Goal: Information Seeking & Learning: Check status

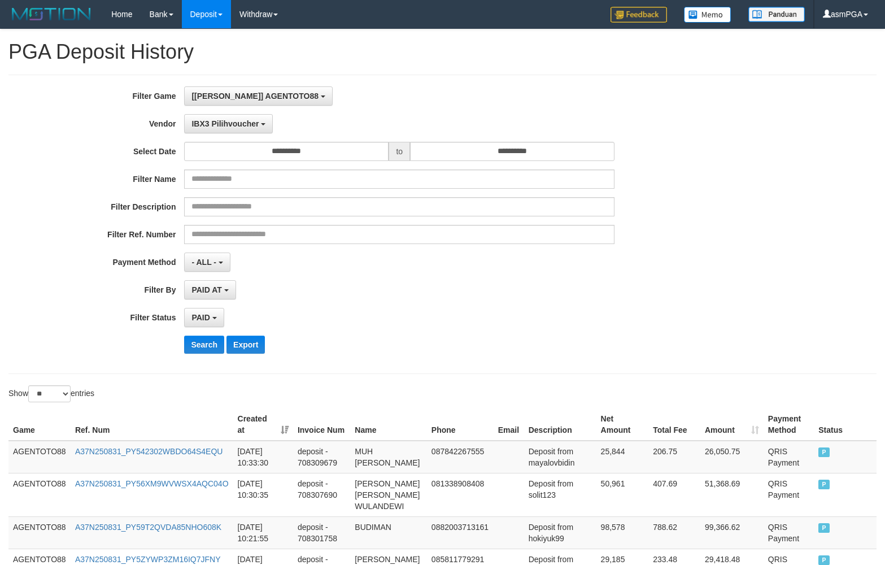
select select "**********"
select select "*"
select select "**"
click at [370, 93] on div "[[PERSON_NAME]] AGENTOTO88 SELECT GAME [ITOTO] AGENTOTO88" at bounding box center [399, 95] width 431 height 19
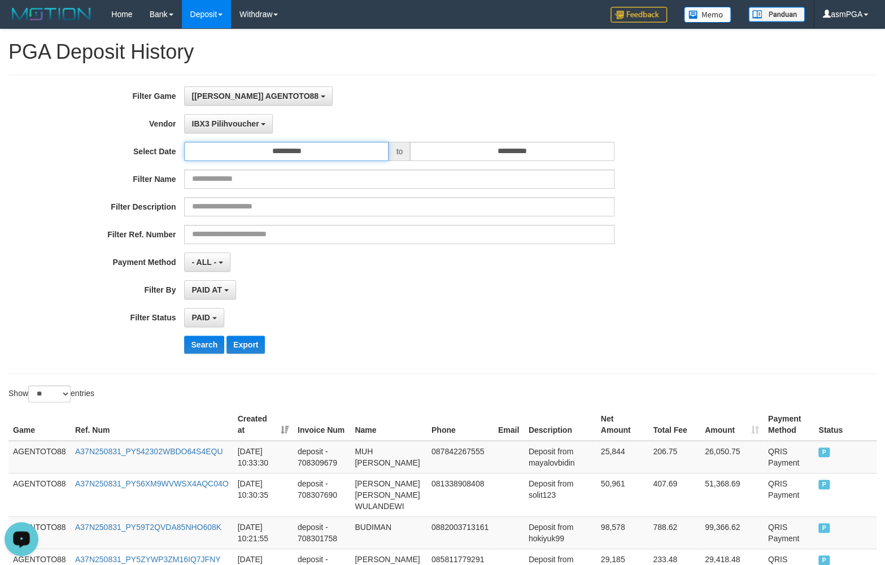
click at [341, 152] on input "**********" at bounding box center [286, 151] width 205 height 19
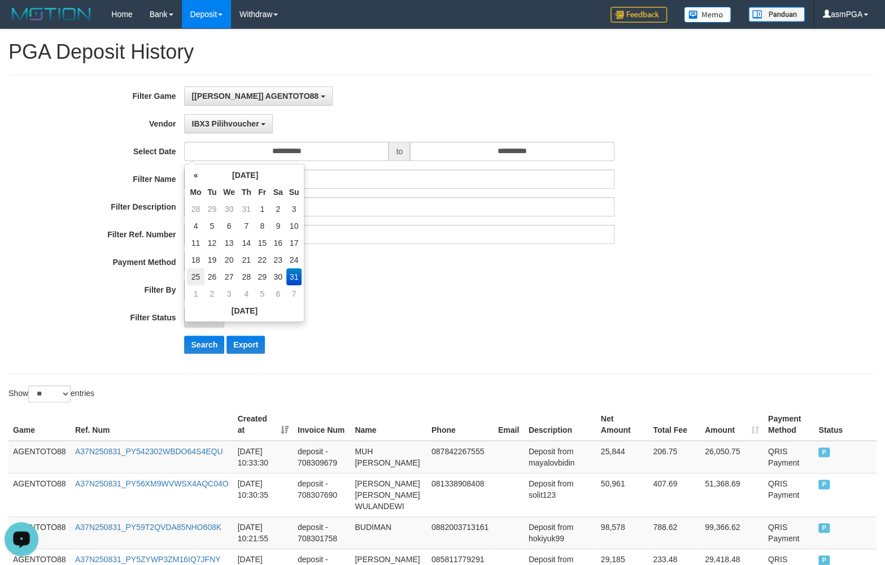
click at [194, 280] on td "25" at bounding box center [195, 276] width 17 height 17
type input "**********"
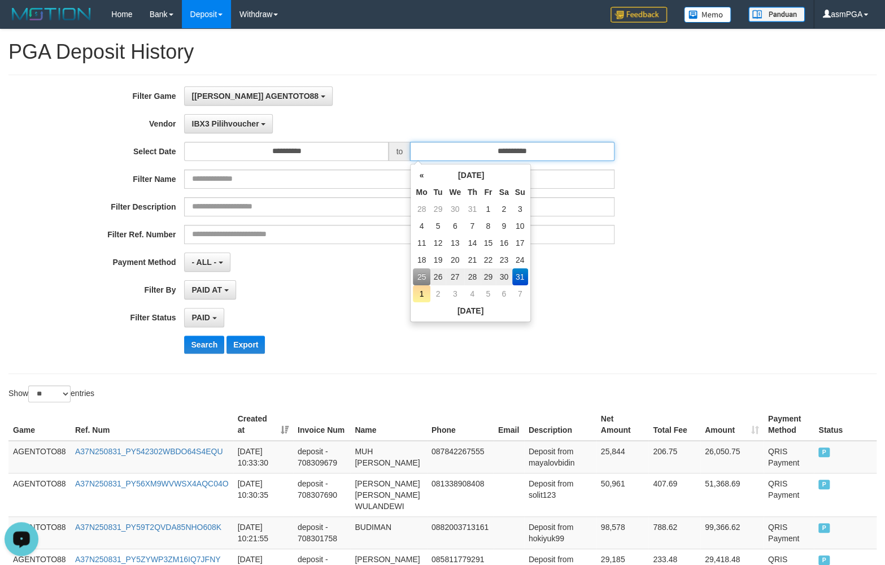
click at [513, 149] on input "**********" at bounding box center [512, 151] width 205 height 19
click at [516, 277] on td "31" at bounding box center [521, 276] width 16 height 17
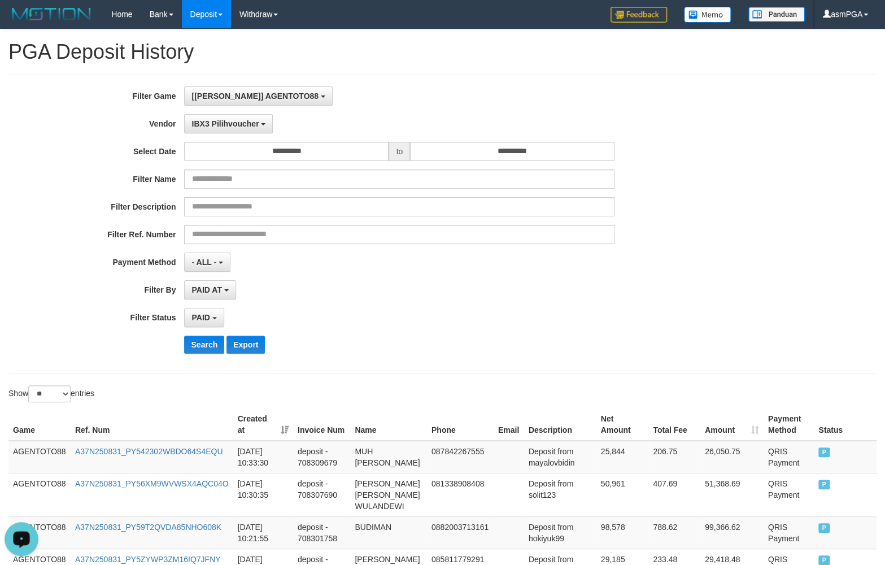
click at [306, 289] on div "PAID AT PAID AT CREATED AT" at bounding box center [399, 289] width 431 height 19
click at [236, 127] on span "IBX3 Pilihvoucher" at bounding box center [225, 123] width 67 height 9
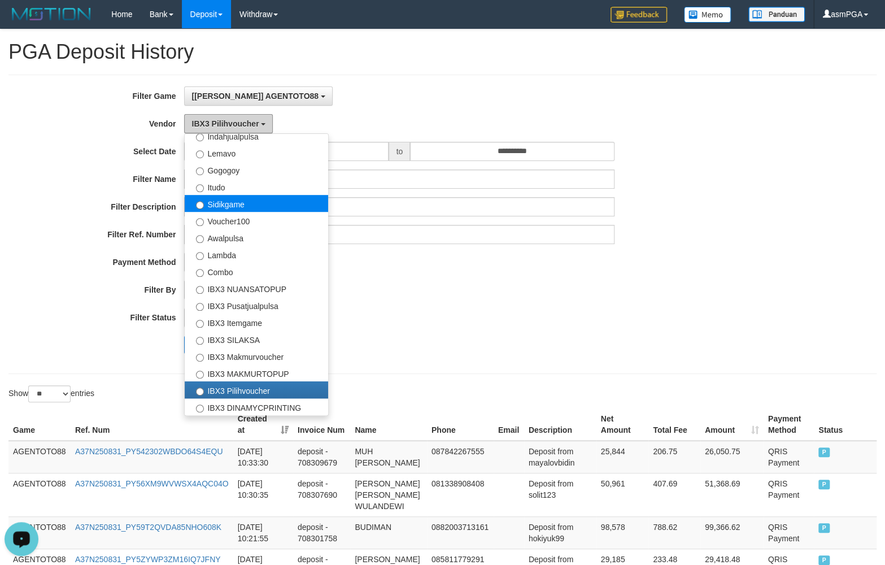
scroll to position [0, 0]
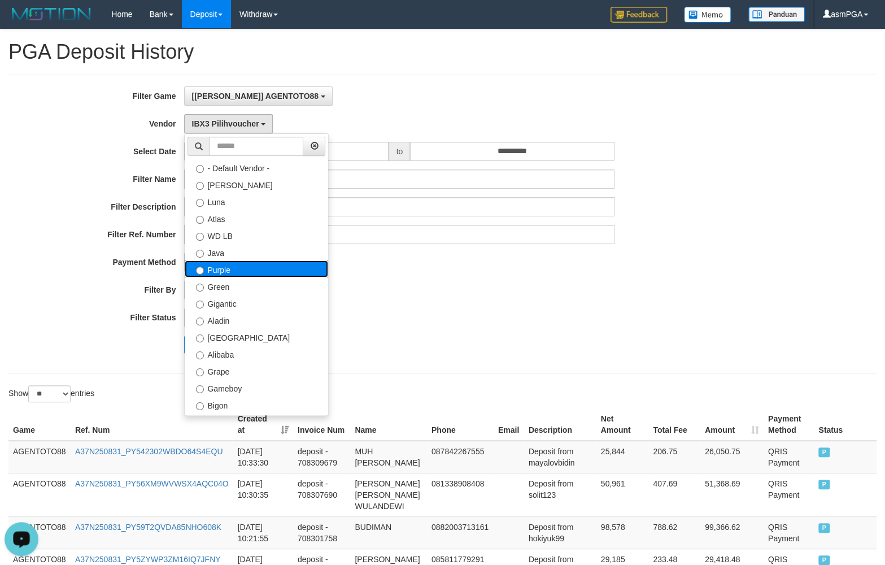
click at [245, 269] on label "Purple" at bounding box center [257, 268] width 144 height 17
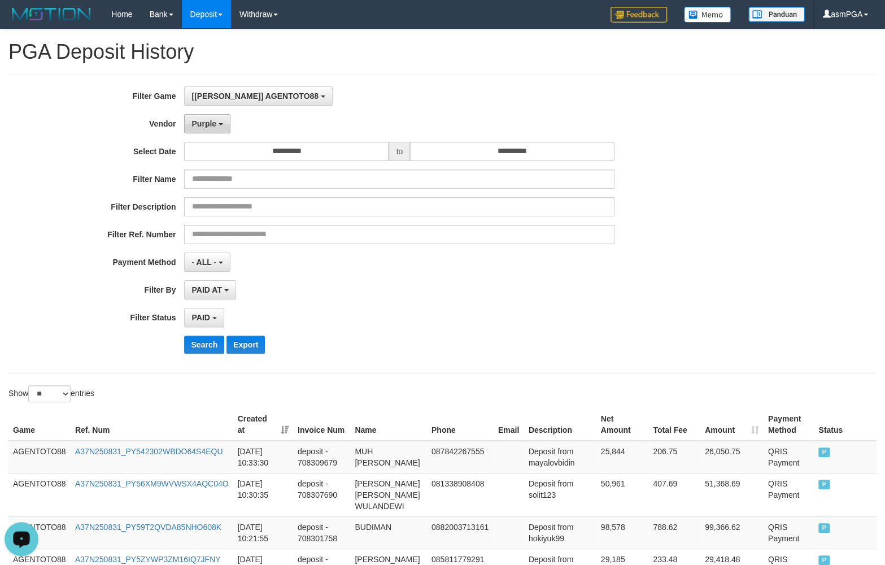
click at [213, 133] on button "Purple" at bounding box center [207, 123] width 46 height 19
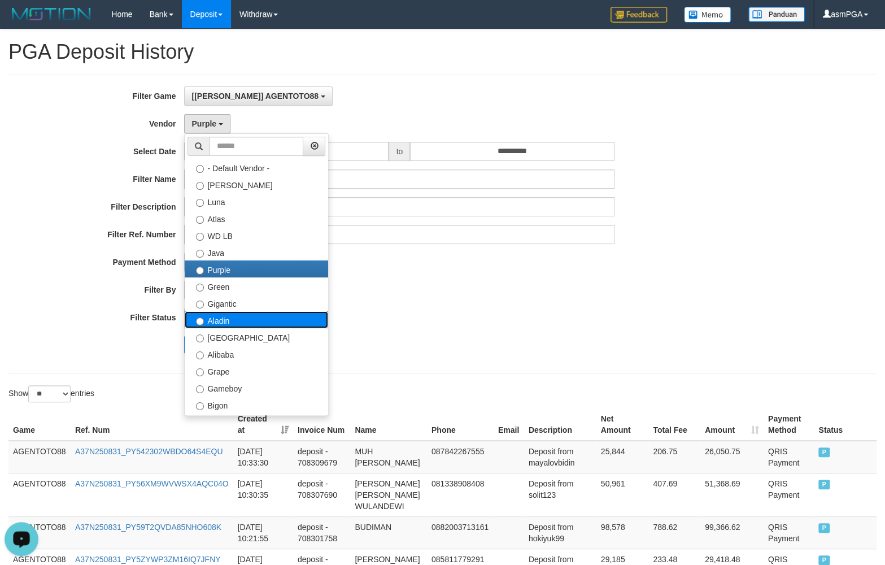
click at [249, 322] on label "Aladin" at bounding box center [257, 319] width 144 height 17
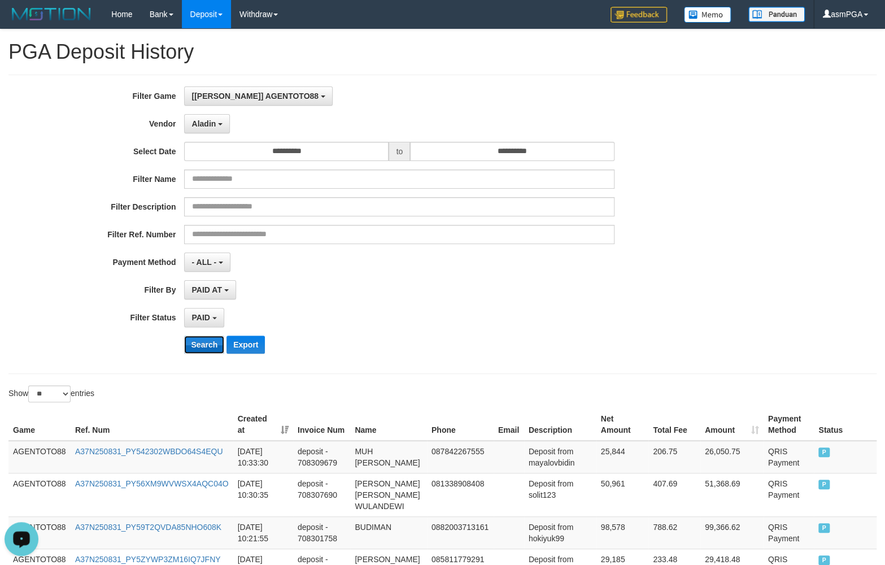
click at [193, 345] on button "Search" at bounding box center [204, 345] width 40 height 18
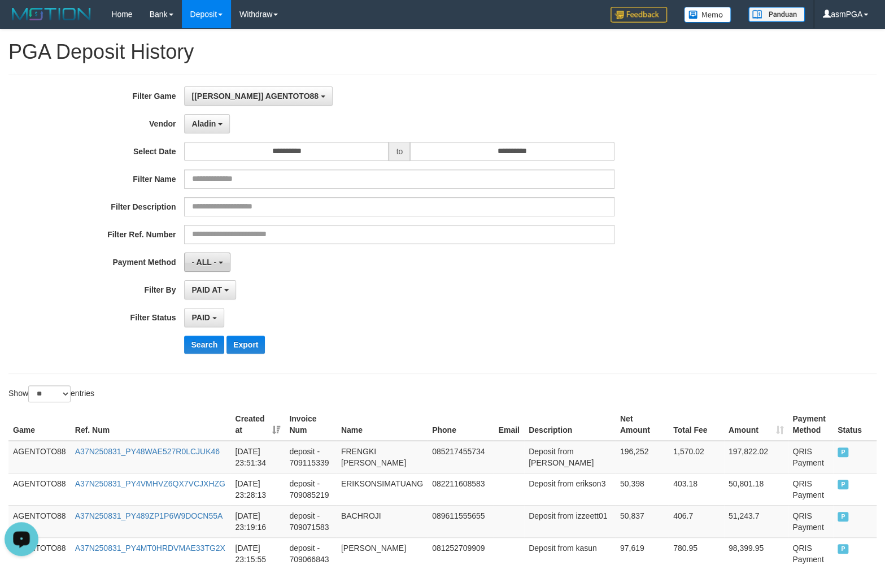
click at [207, 263] on span "- ALL -" at bounding box center [204, 262] width 25 height 9
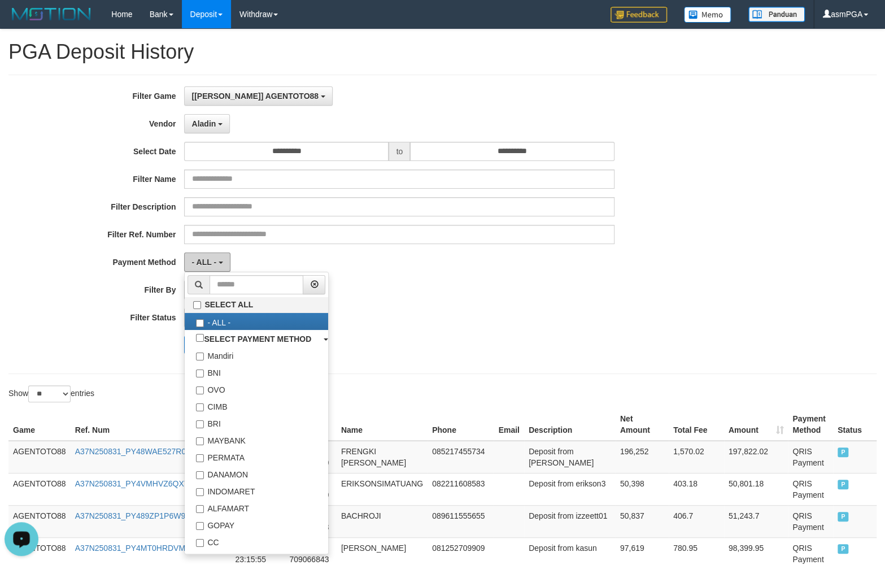
click at [209, 259] on button "- ALL -" at bounding box center [207, 262] width 46 height 19
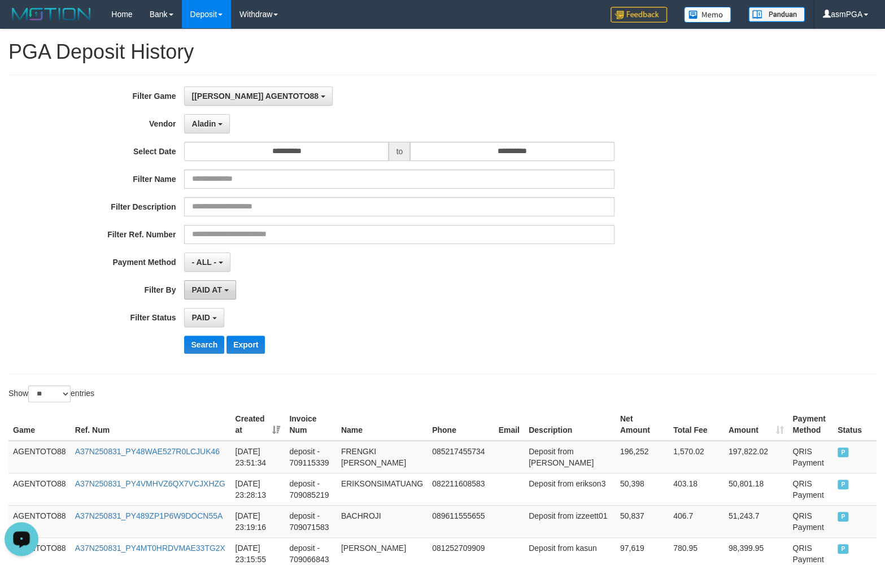
click at [215, 294] on span "PAID AT" at bounding box center [207, 289] width 30 height 9
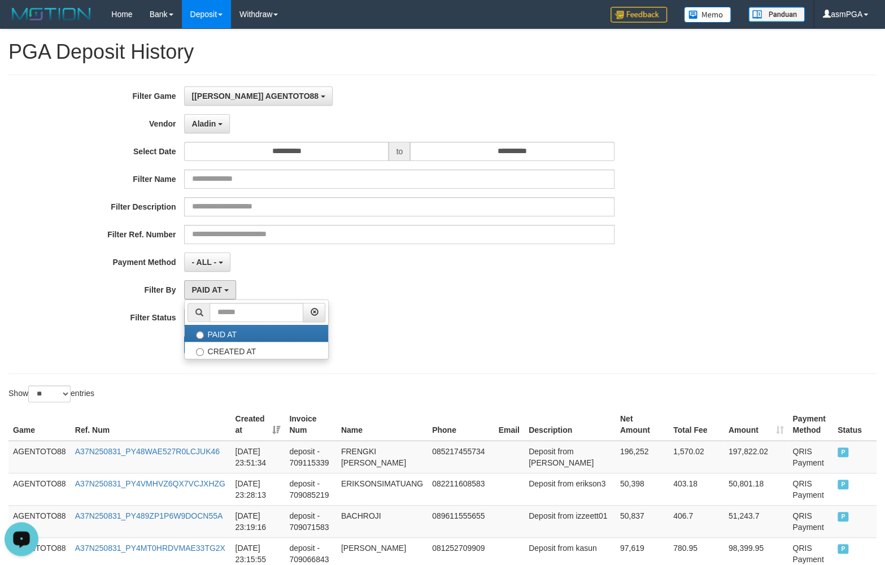
click at [402, 281] on div "**********" at bounding box center [369, 224] width 738 height 276
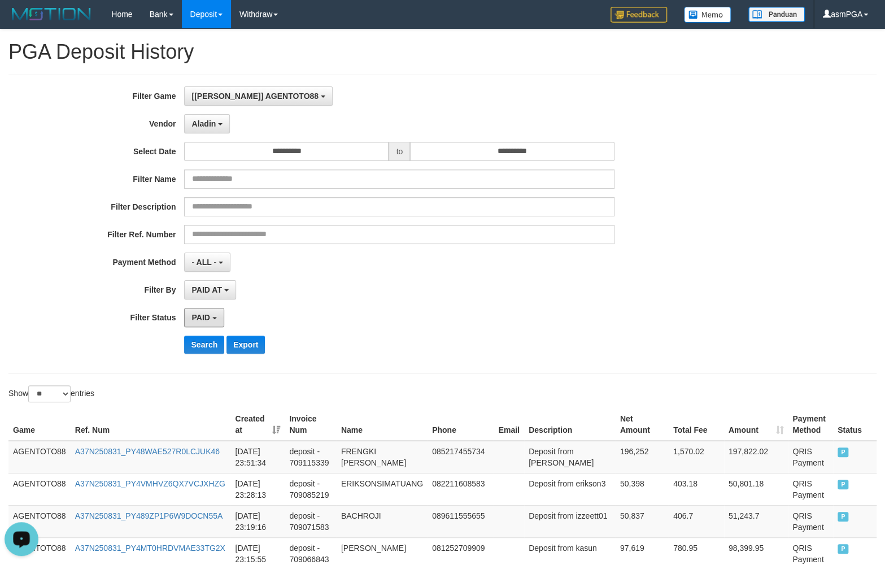
drag, startPoint x: 218, startPoint y: 322, endPoint x: 276, endPoint y: 322, distance: 58.2
click at [220, 323] on button "PAID" at bounding box center [204, 317] width 40 height 19
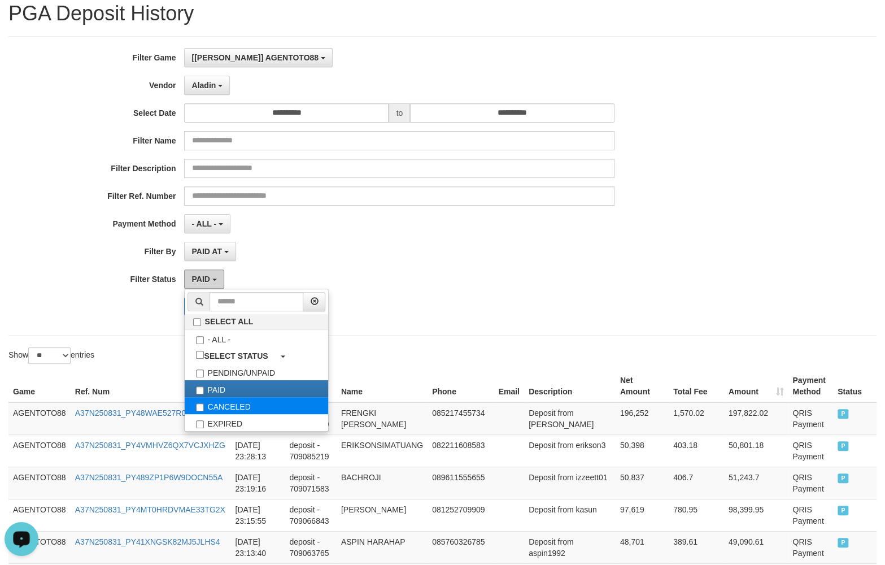
scroll to position [58, 0]
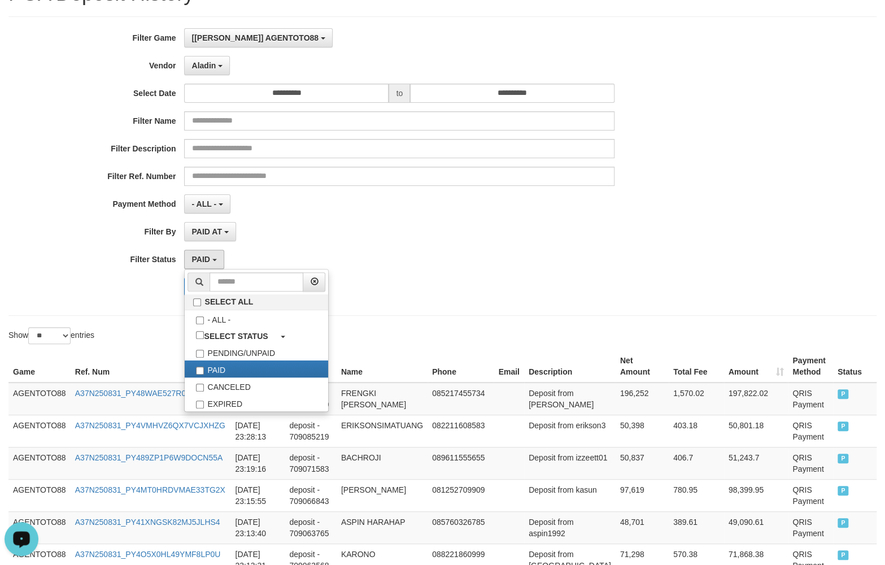
drag, startPoint x: 474, startPoint y: 294, endPoint x: 366, endPoint y: 233, distance: 123.7
click at [475, 294] on div "Search Export" at bounding box center [460, 286] width 553 height 18
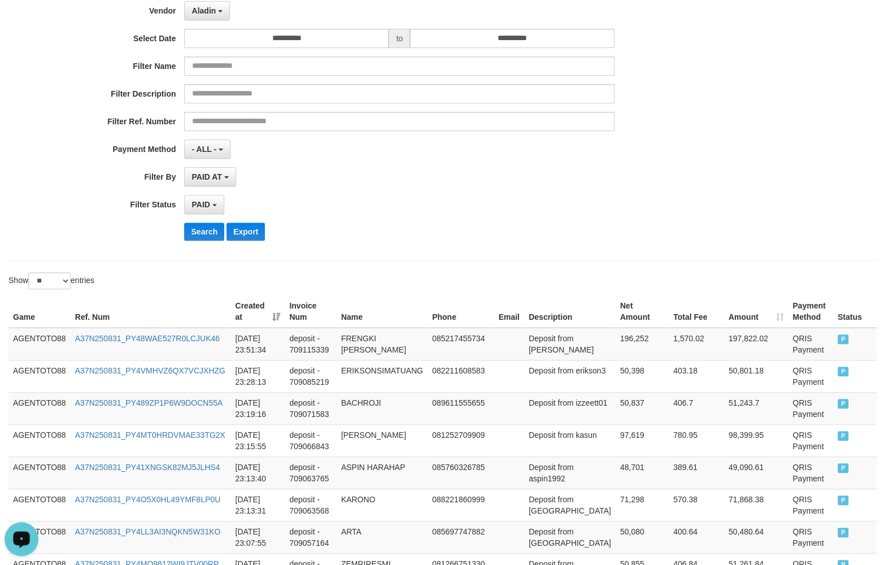
scroll to position [0, 0]
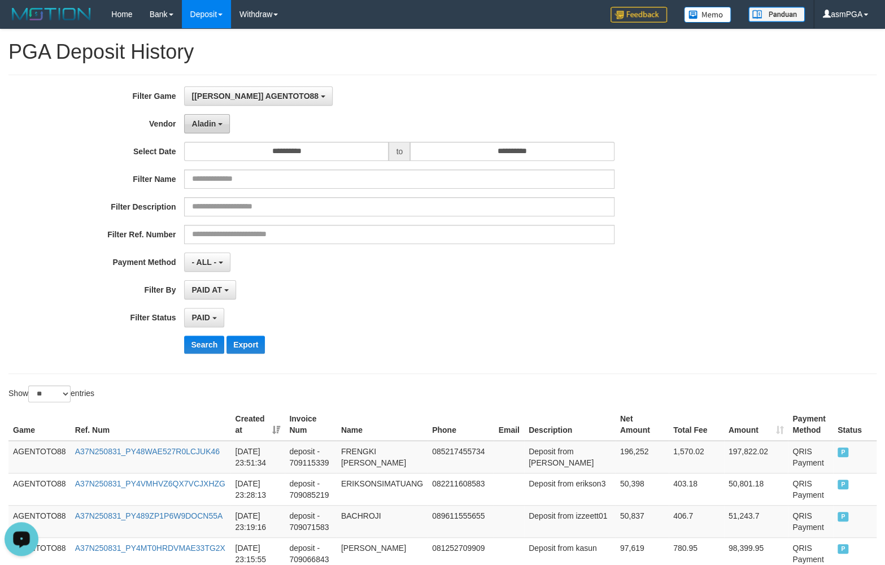
click at [215, 133] on button "Aladin" at bounding box center [207, 123] width 46 height 19
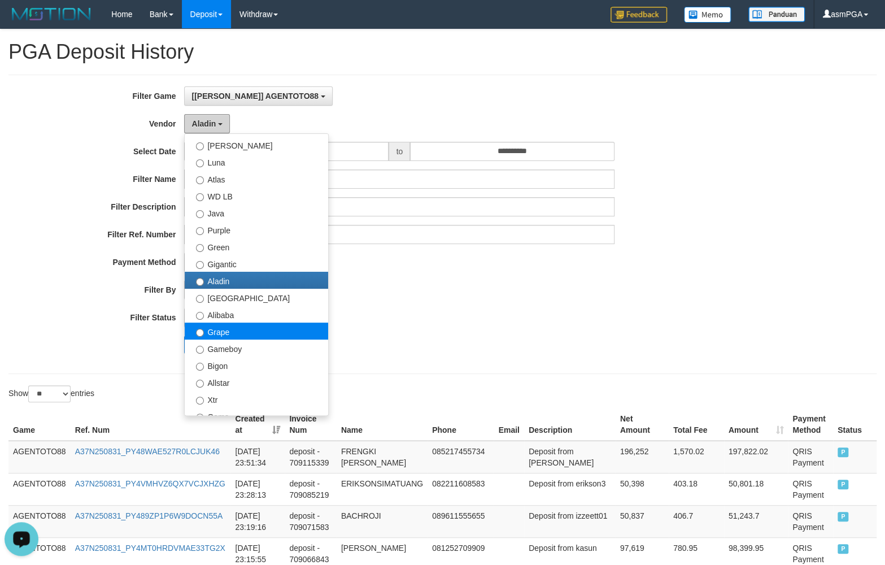
scroll to position [53, 0]
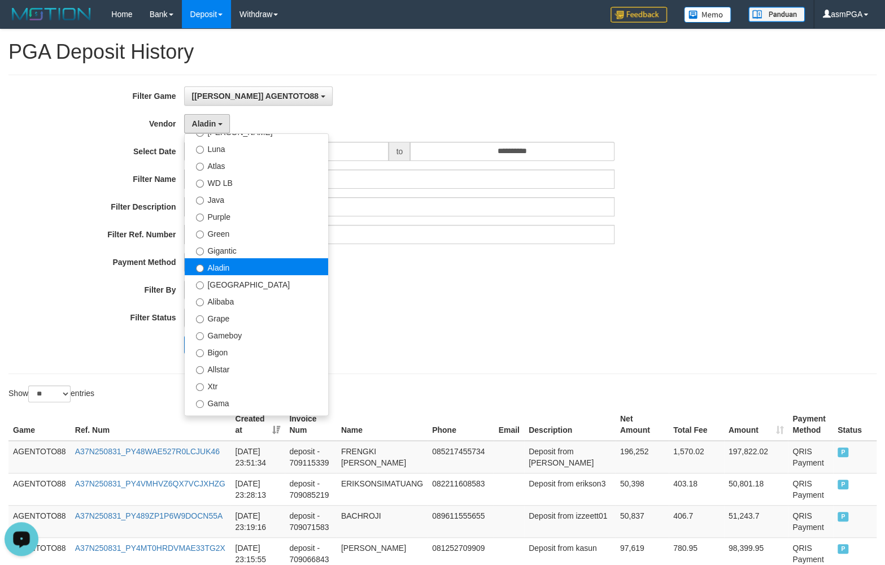
click at [249, 275] on label "Aladin" at bounding box center [257, 266] width 144 height 17
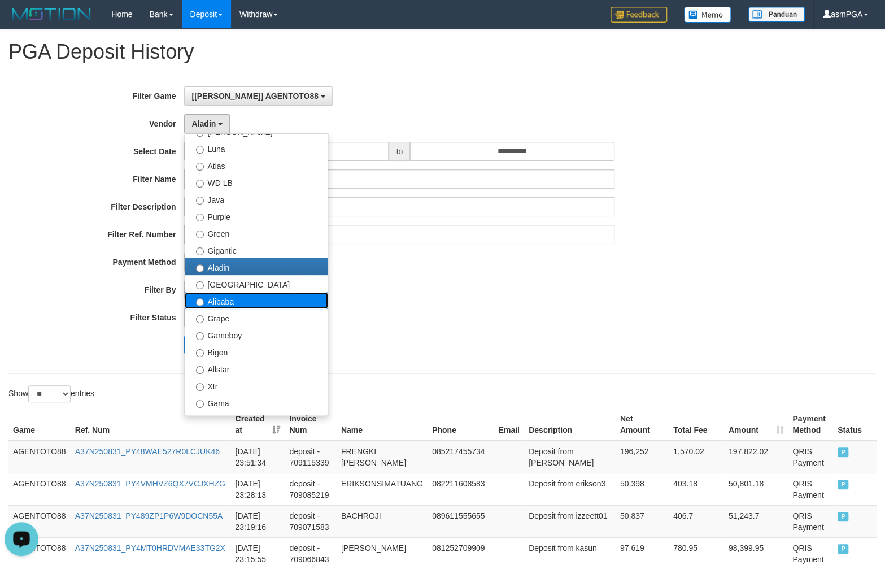
click at [243, 298] on label "Alibaba" at bounding box center [257, 300] width 144 height 17
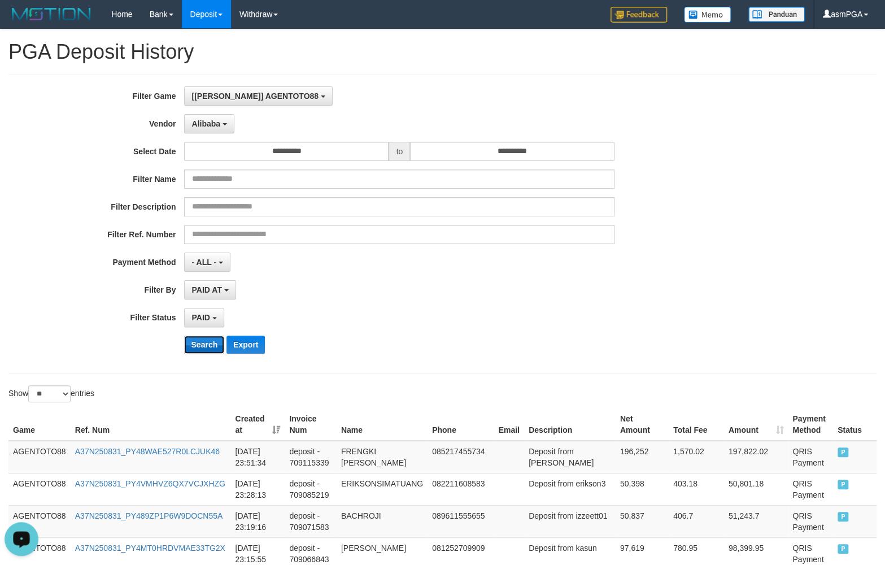
click at [211, 348] on button "Search" at bounding box center [204, 345] width 40 height 18
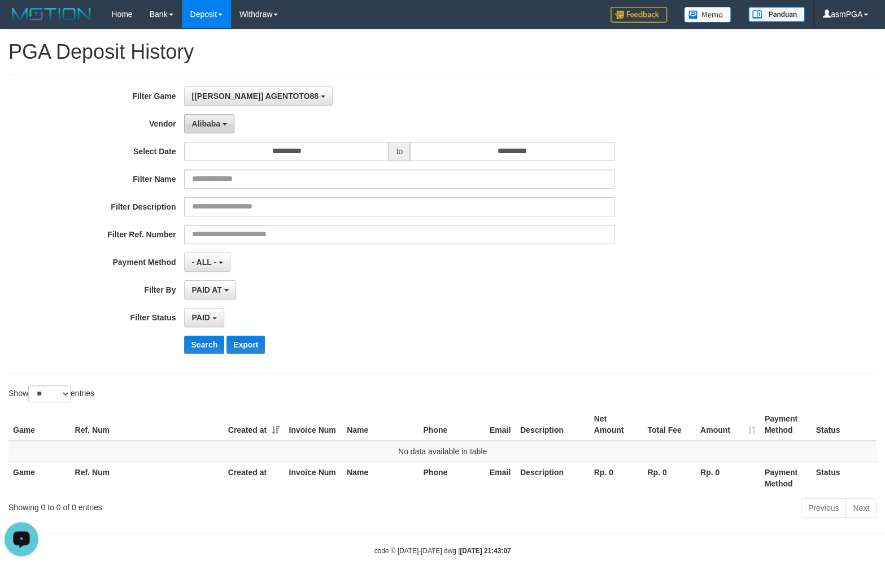
click at [216, 132] on button "Alibaba" at bounding box center [209, 123] width 50 height 19
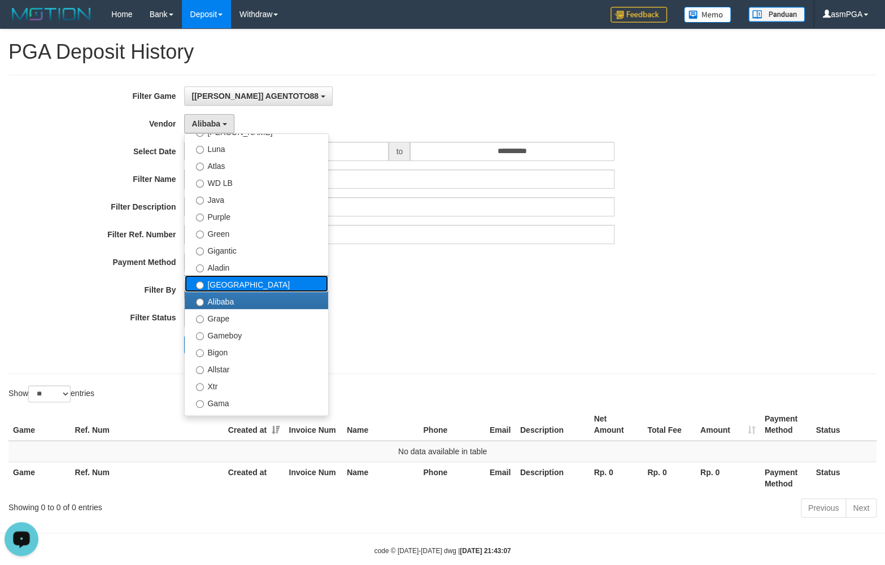
click at [228, 288] on label "[GEOGRAPHIC_DATA]" at bounding box center [257, 283] width 144 height 17
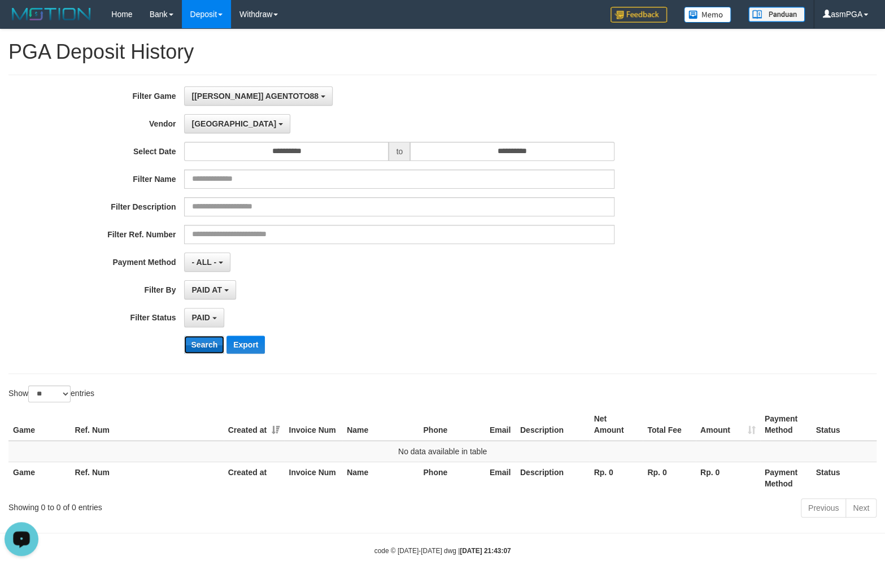
click at [215, 350] on button "Search" at bounding box center [204, 345] width 40 height 18
click at [198, 124] on span "[GEOGRAPHIC_DATA]" at bounding box center [234, 123] width 85 height 9
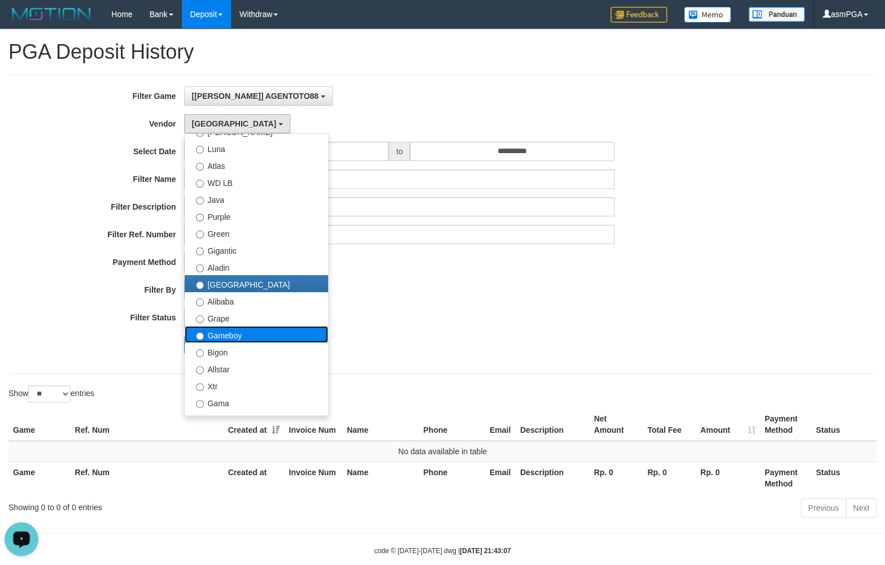
click at [265, 332] on label "Gameboy" at bounding box center [257, 334] width 144 height 17
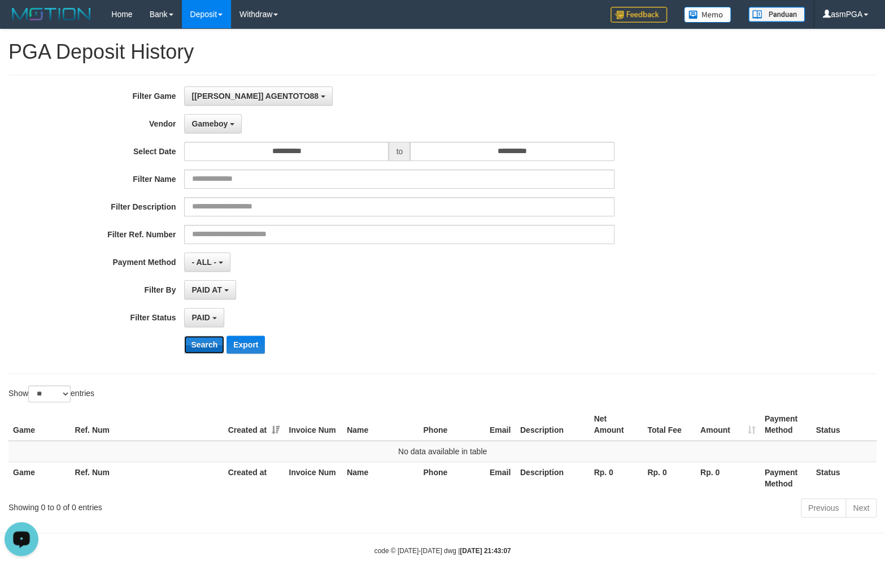
click at [209, 346] on button "Search" at bounding box center [204, 345] width 40 height 18
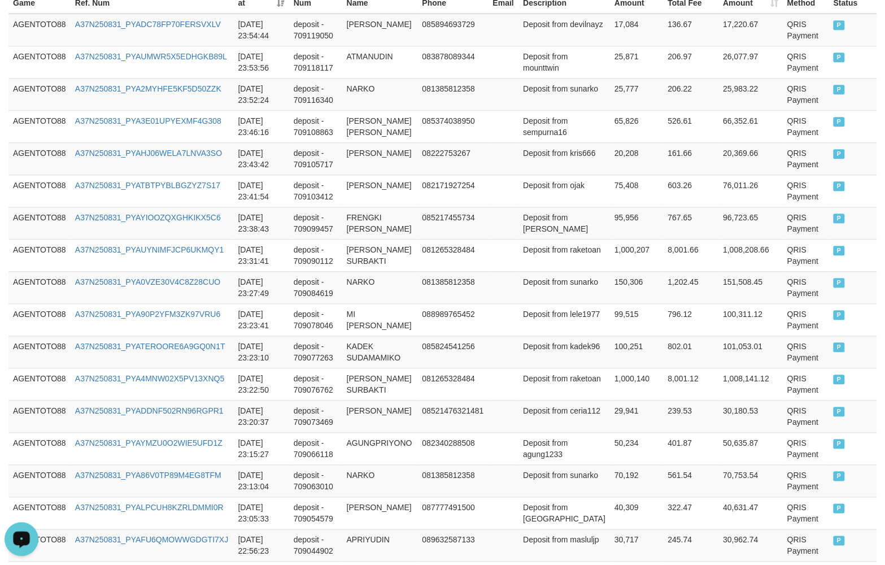
scroll to position [0, 0]
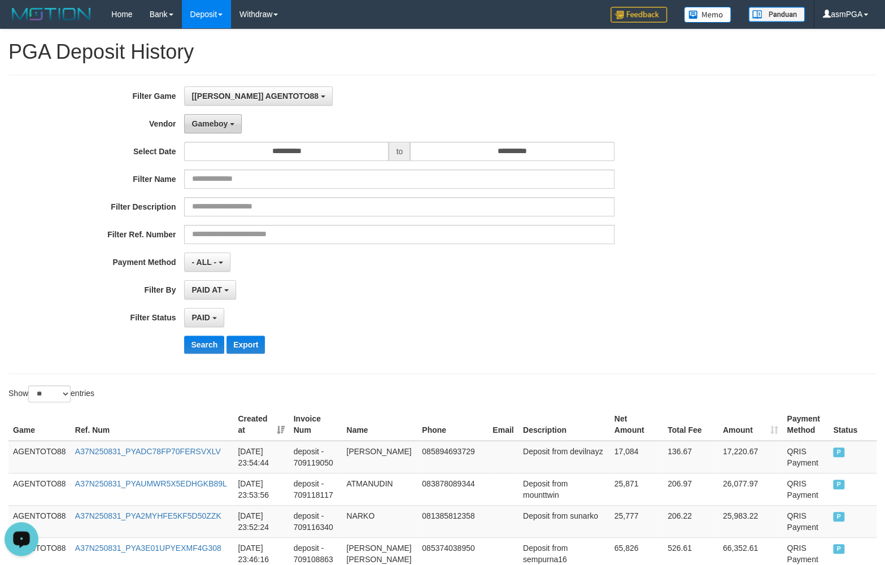
click at [214, 124] on span "Gameboy" at bounding box center [210, 123] width 36 height 9
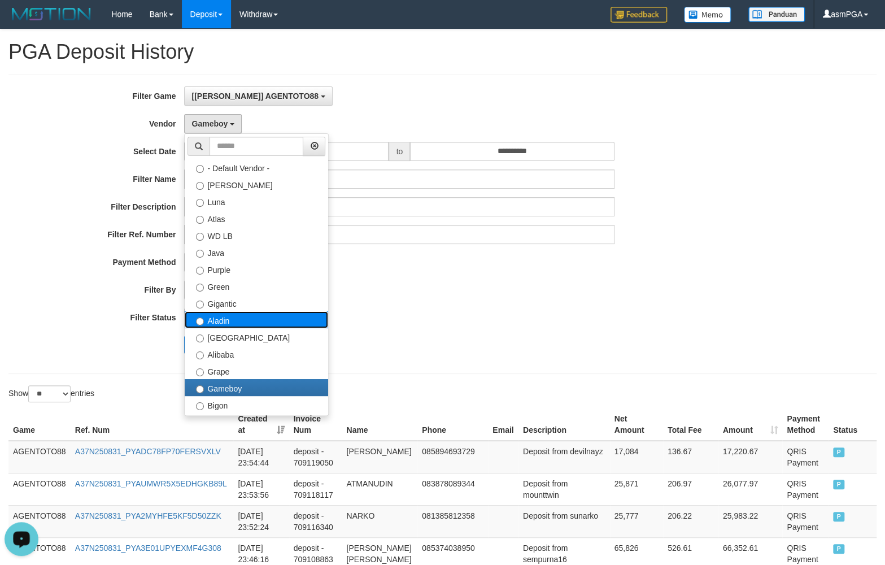
click at [252, 316] on label "Aladin" at bounding box center [257, 319] width 144 height 17
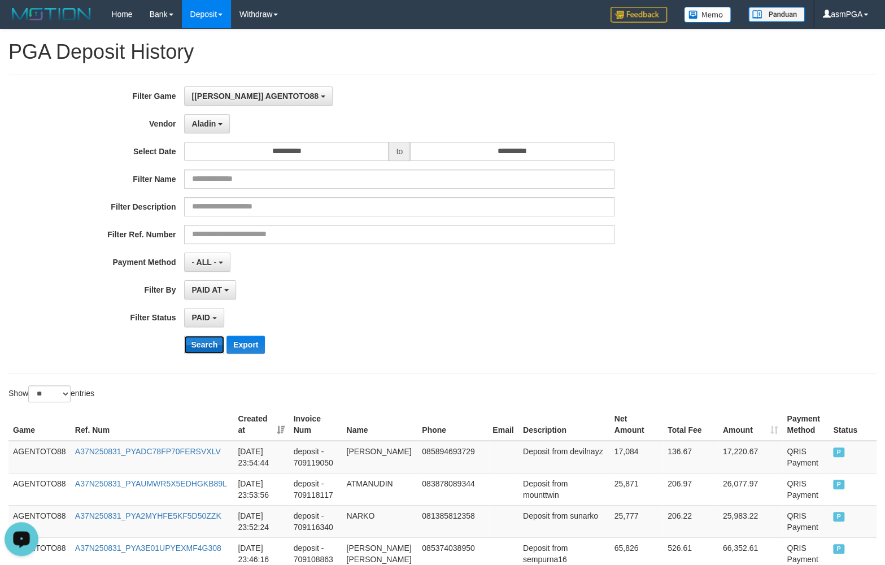
click at [200, 350] on button "Search" at bounding box center [204, 345] width 40 height 18
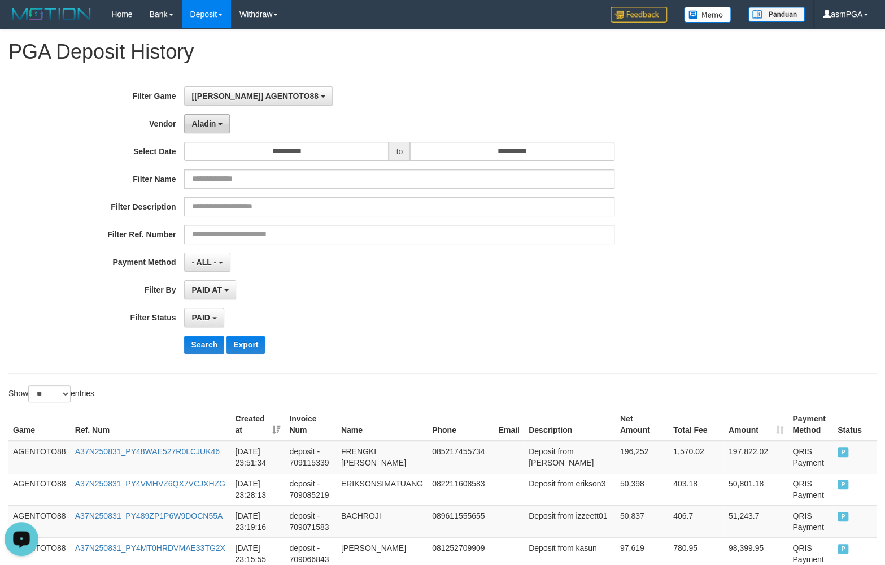
click at [207, 121] on span "Aladin" at bounding box center [204, 123] width 24 height 9
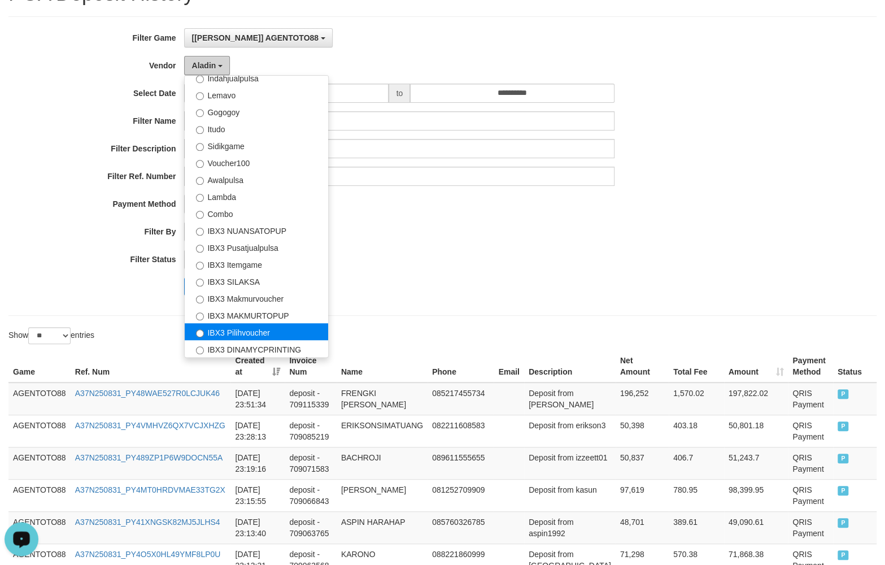
scroll to position [116, 0]
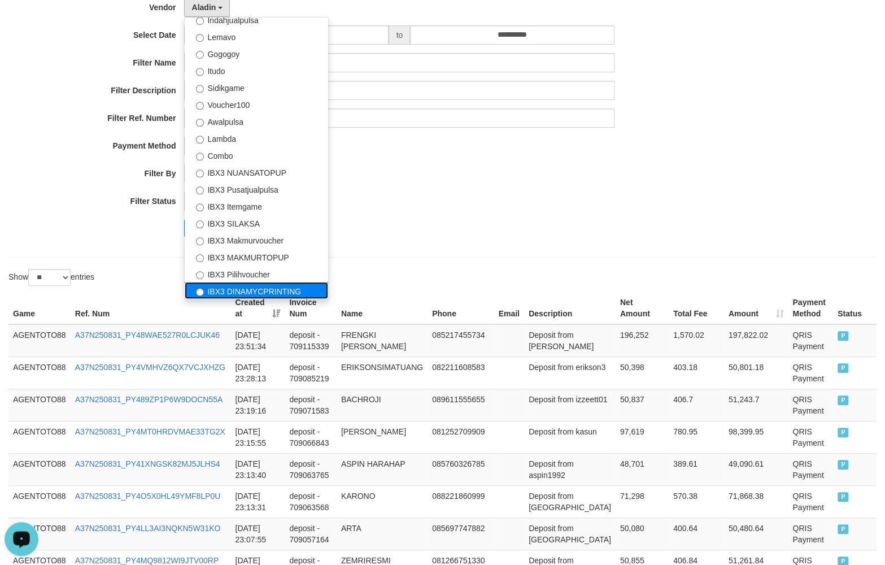
click at [271, 288] on label "IBX3 DINAMYCPRINTING" at bounding box center [257, 290] width 144 height 17
select select "**********"
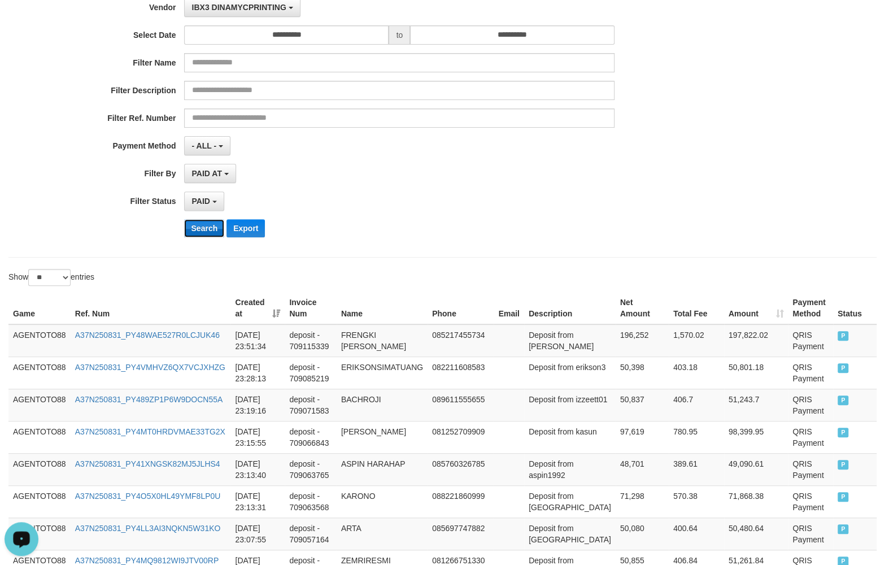
click at [201, 230] on button "Search" at bounding box center [204, 228] width 40 height 18
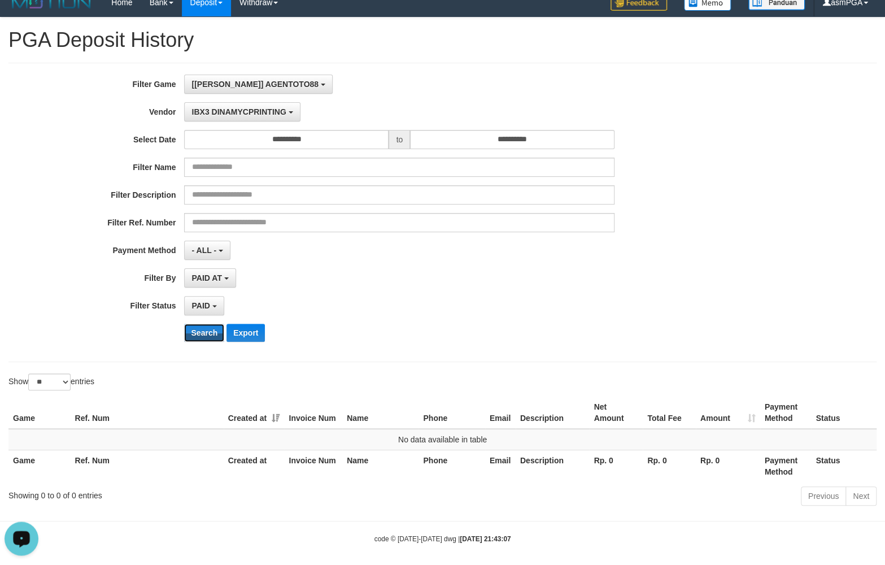
scroll to position [0, 0]
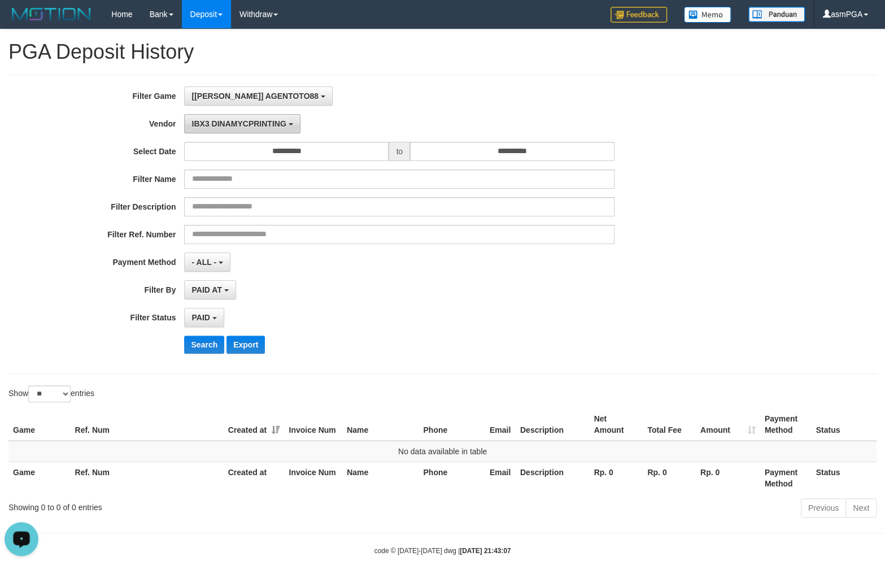
click at [259, 131] on button "IBX3 DINAMYCPRINTING" at bounding box center [242, 123] width 116 height 19
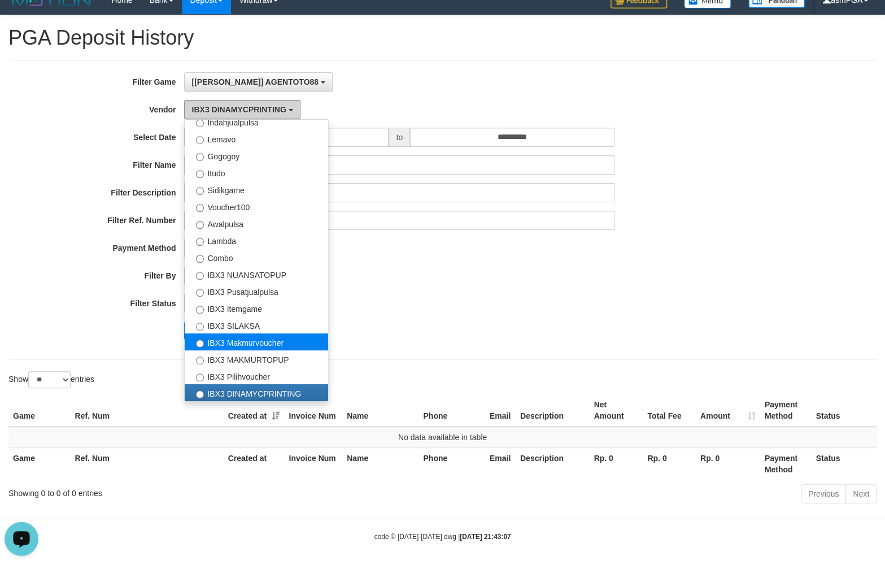
scroll to position [23, 0]
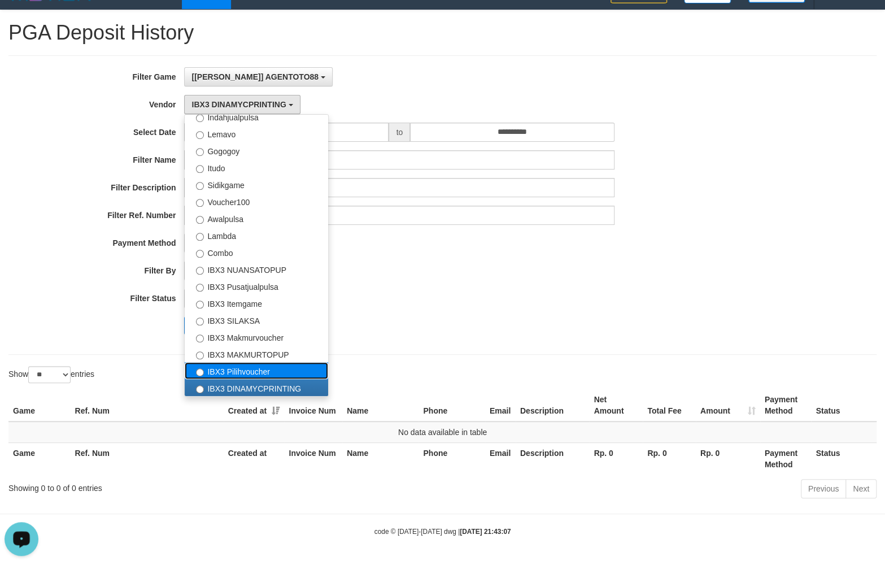
click at [280, 362] on label "IBX3 Pilihvoucher" at bounding box center [257, 370] width 144 height 17
select select "**********"
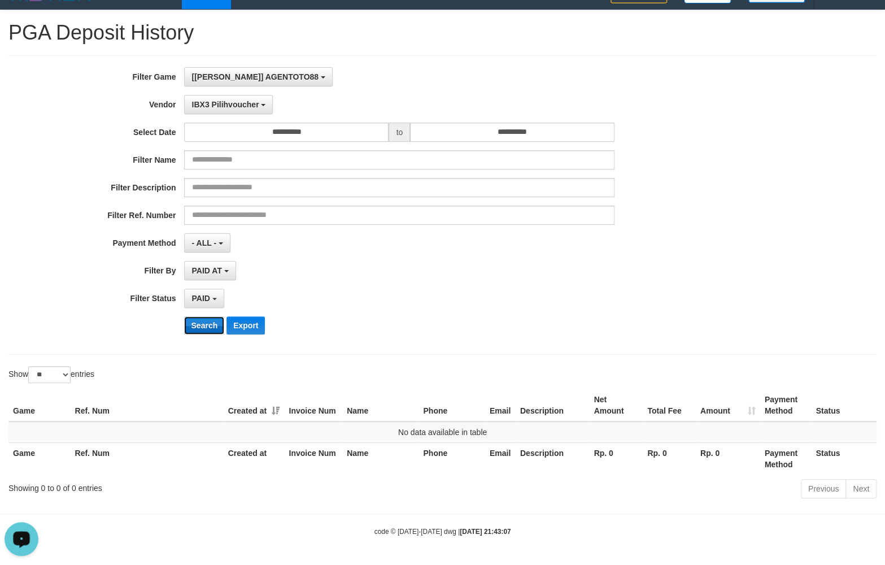
click at [200, 320] on button "Search" at bounding box center [204, 325] width 40 height 18
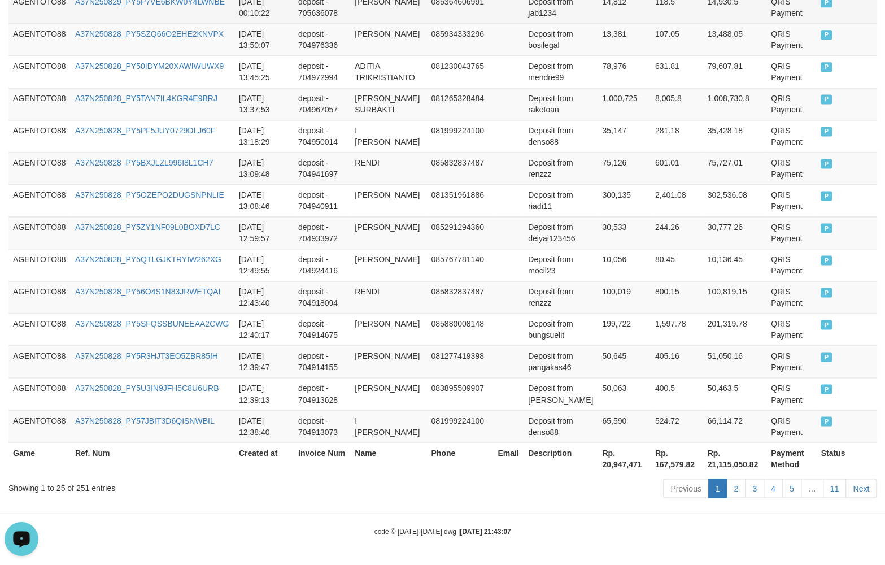
scroll to position [847, 0]
